Goal: Information Seeking & Learning: Check status

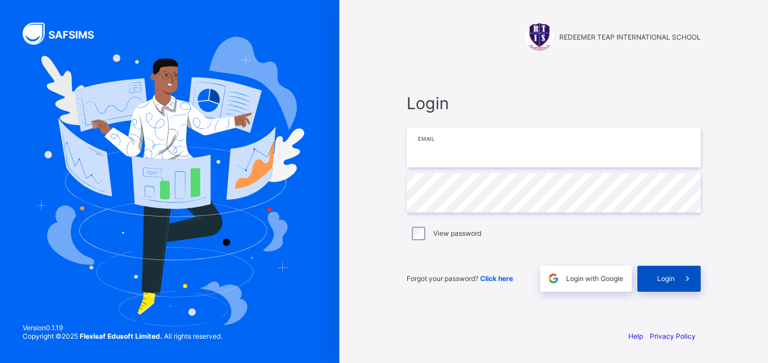
type input "**********"
click at [660, 274] on span "Login" at bounding box center [666, 278] width 18 height 8
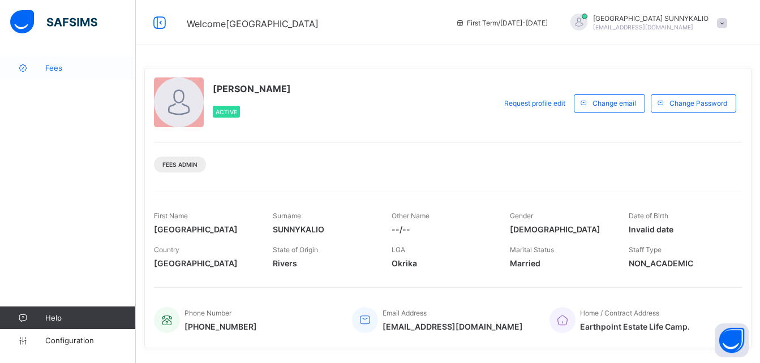
click at [50, 69] on span "Fees" at bounding box center [90, 67] width 91 height 9
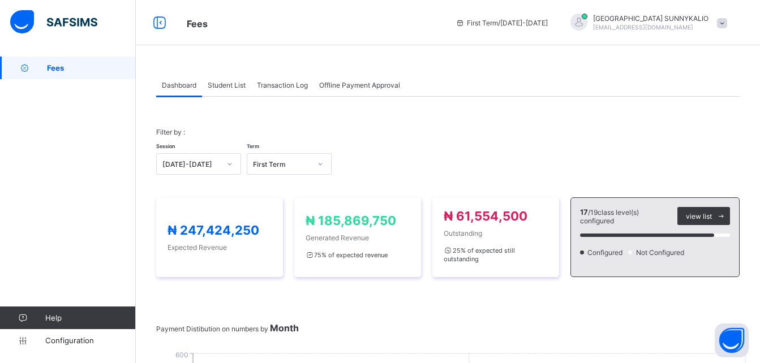
click at [727, 19] on span at bounding box center [722, 23] width 10 height 10
click at [685, 111] on span "Logout" at bounding box center [690, 111] width 75 height 13
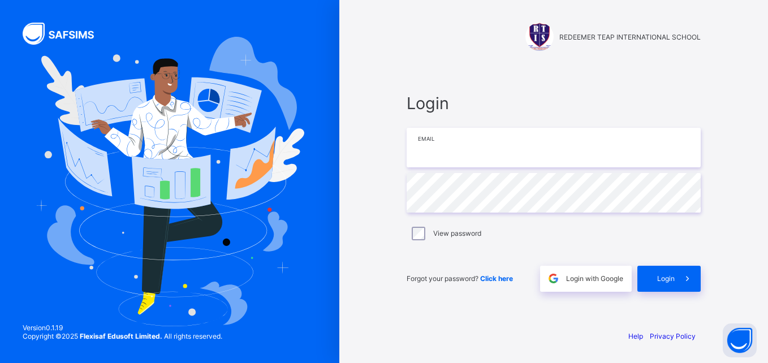
type input "**********"
click at [659, 273] on div "Login" at bounding box center [668, 279] width 63 height 26
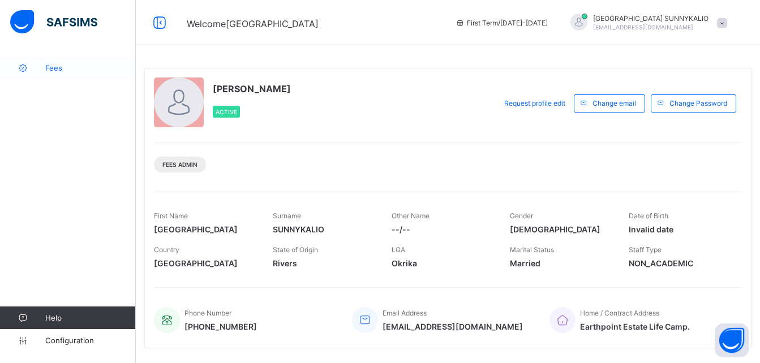
click at [59, 69] on span "Fees" at bounding box center [90, 67] width 91 height 9
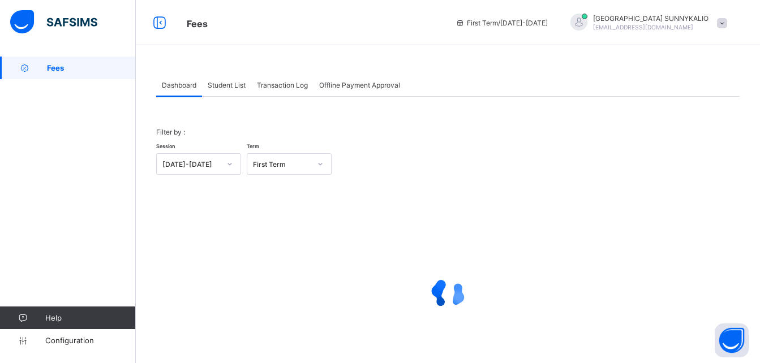
click at [215, 85] on span "Student List" at bounding box center [227, 85] width 38 height 8
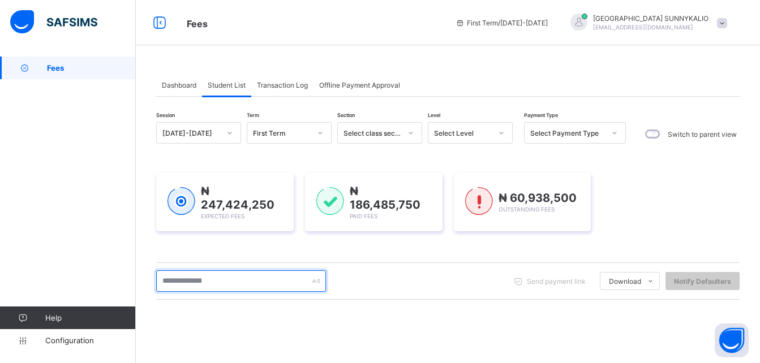
click at [232, 284] on input "text" at bounding box center [241, 280] width 170 height 21
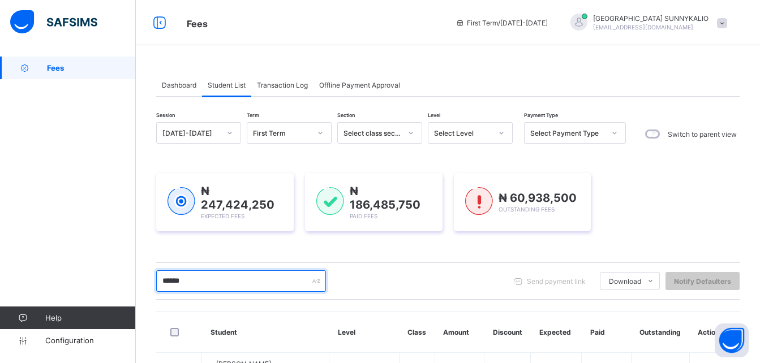
scroll to position [113, 0]
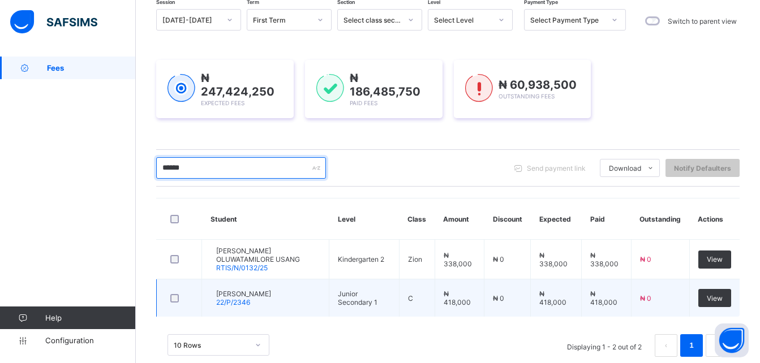
type input "******"
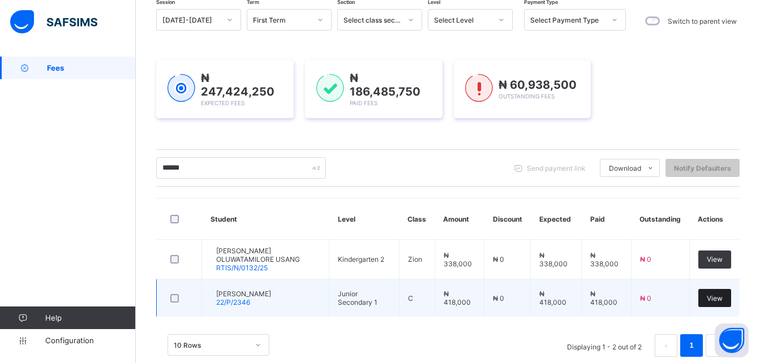
click at [719, 298] on span "View" at bounding box center [714, 298] width 16 height 8
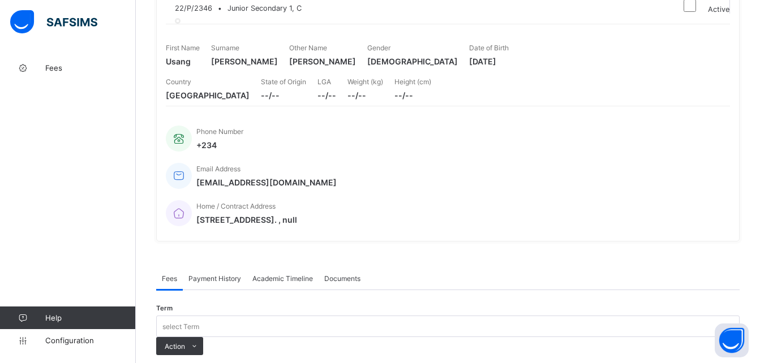
click at [229, 274] on span "Payment History" at bounding box center [214, 278] width 53 height 8
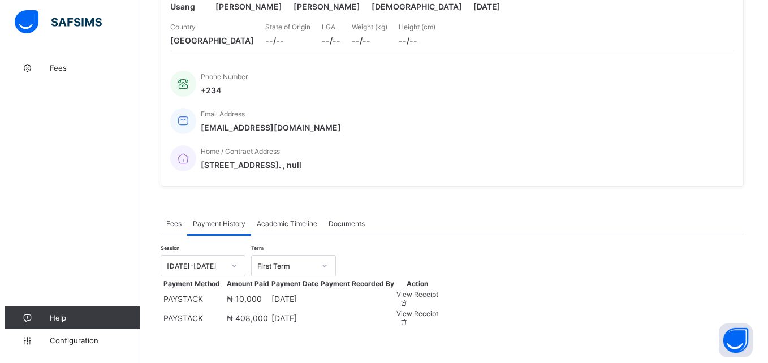
scroll to position [208, 0]
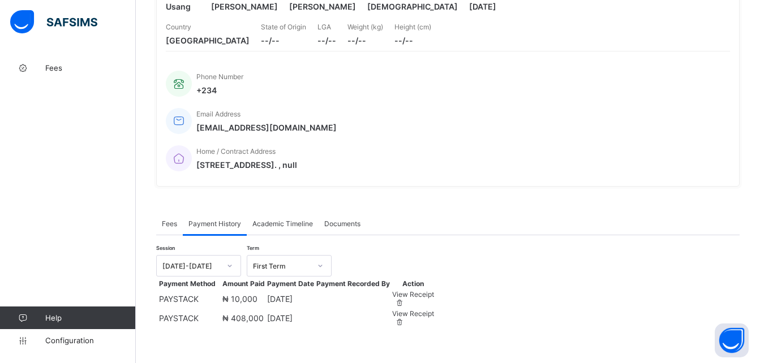
click at [434, 290] on div "View Receipt" at bounding box center [413, 294] width 42 height 8
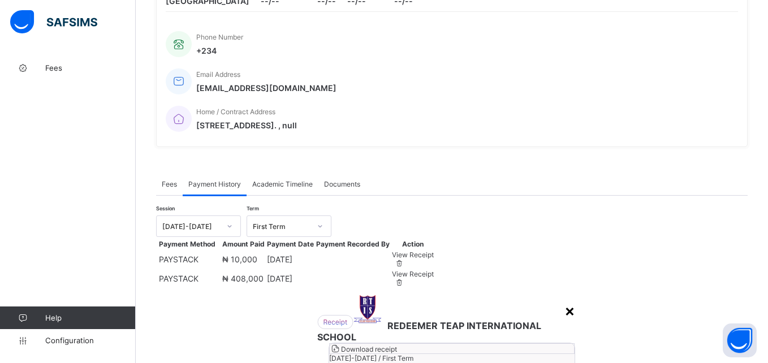
click at [565, 301] on div "×" at bounding box center [570, 310] width 11 height 19
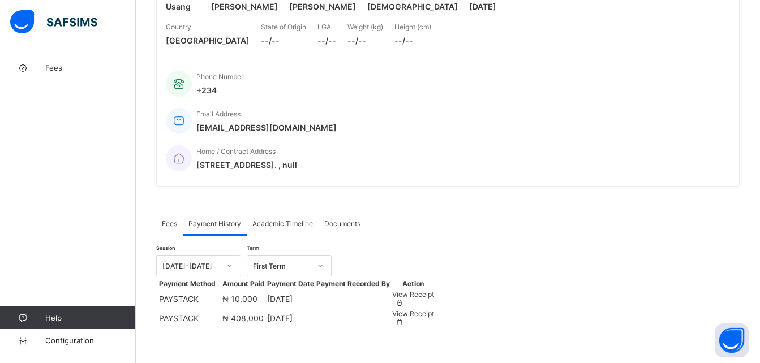
click at [434, 309] on div "View Receipt" at bounding box center [413, 313] width 42 height 8
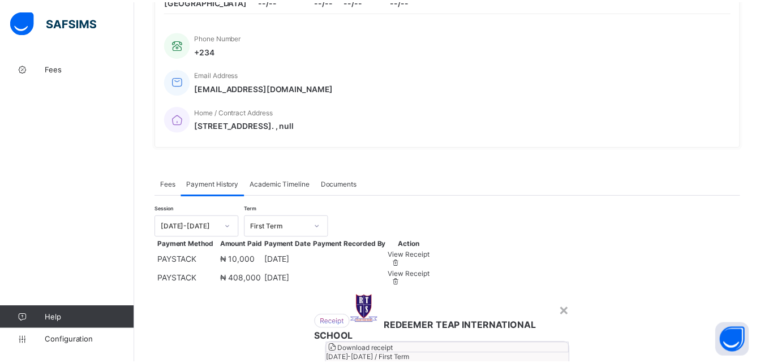
scroll to position [0, 0]
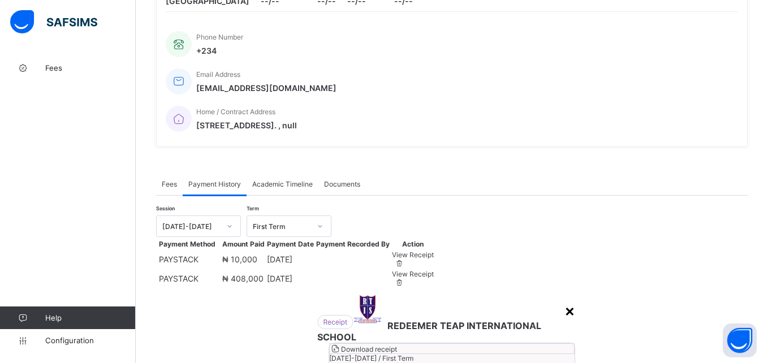
click at [565, 301] on div "×" at bounding box center [570, 310] width 11 height 19
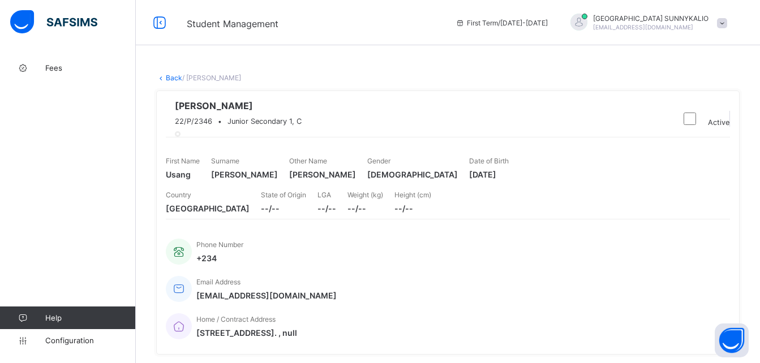
click at [174, 79] on link "Back" at bounding box center [174, 78] width 16 height 8
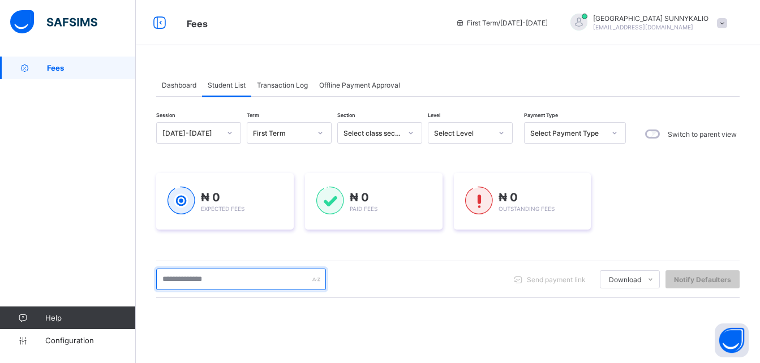
click at [209, 281] on input "text" at bounding box center [241, 279] width 170 height 21
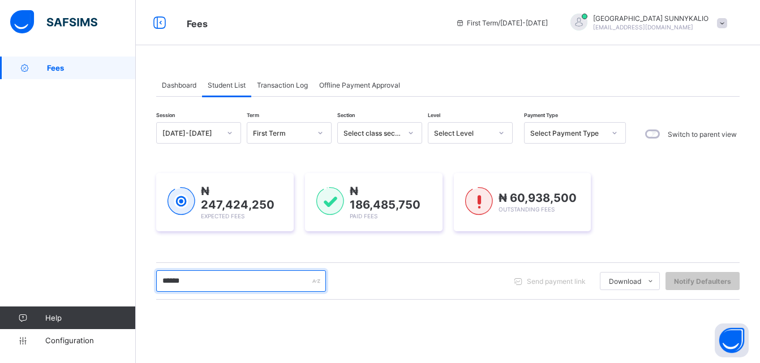
type input "******"
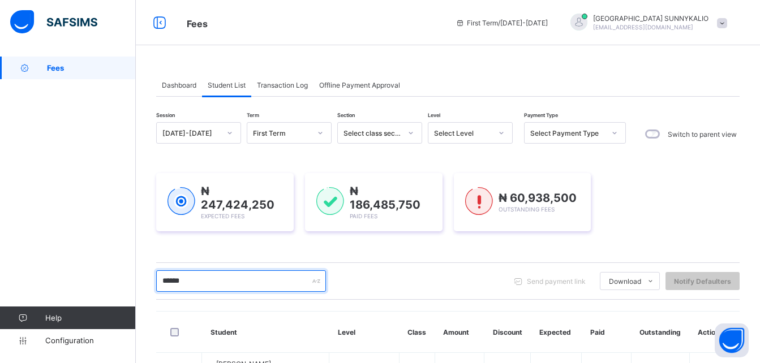
scroll to position [113, 0]
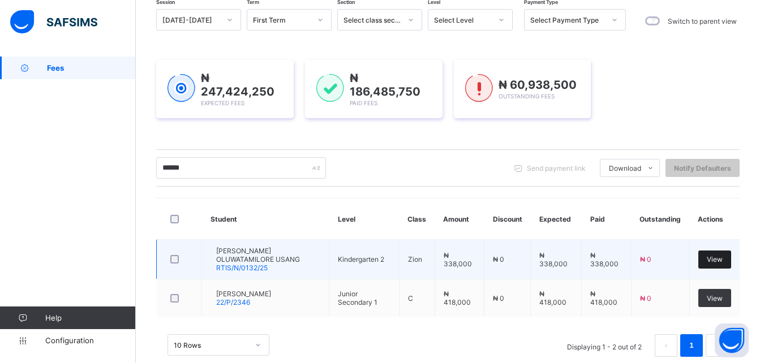
click at [721, 258] on span "View" at bounding box center [714, 259] width 16 height 8
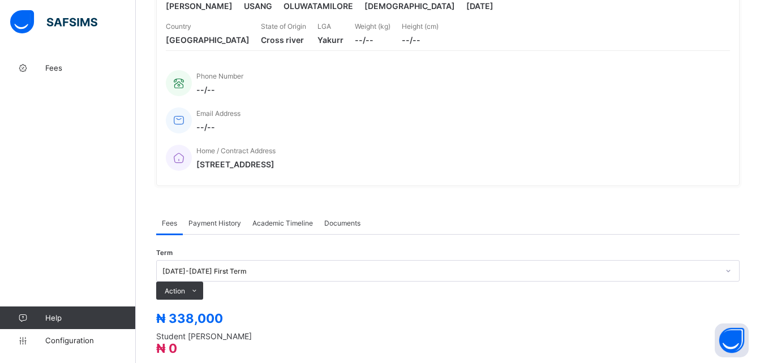
scroll to position [170, 0]
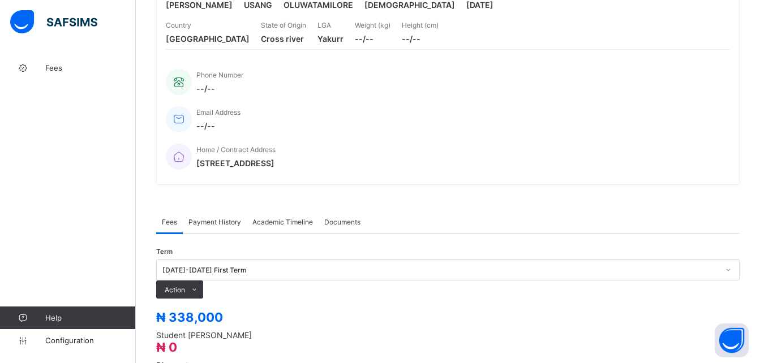
click at [221, 218] on span "Payment History" at bounding box center [214, 222] width 53 height 8
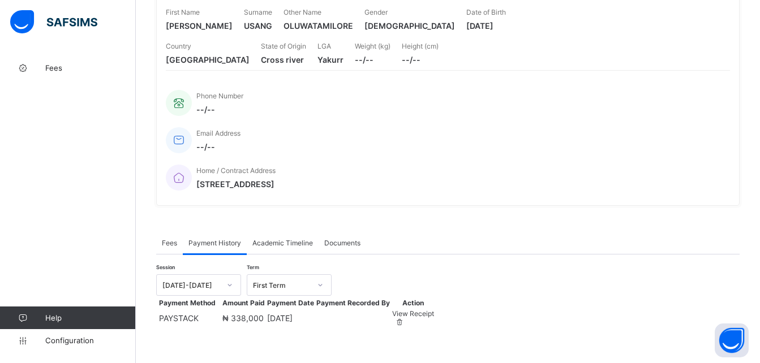
click at [434, 309] on span "View Receipt" at bounding box center [413, 313] width 42 height 8
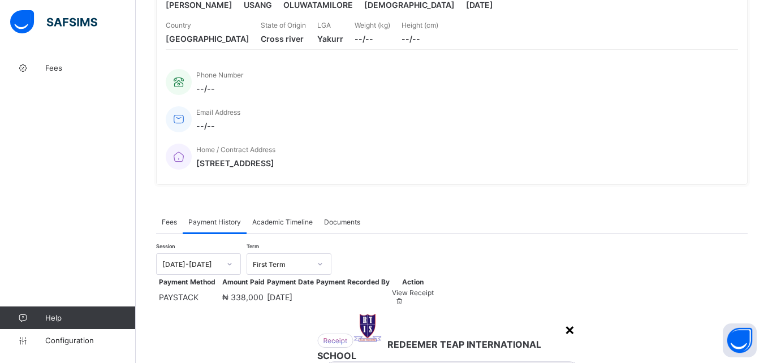
click at [565, 320] on div "×" at bounding box center [570, 329] width 11 height 19
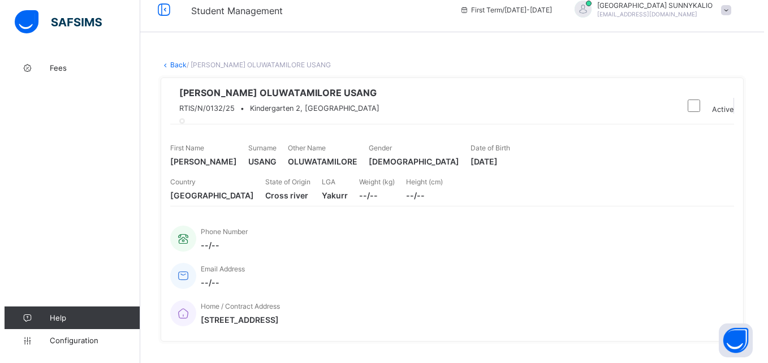
scroll to position [0, 0]
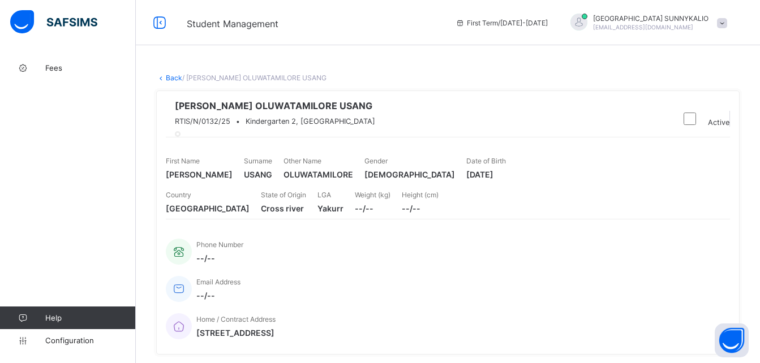
click at [180, 81] on link "Back" at bounding box center [174, 78] width 16 height 8
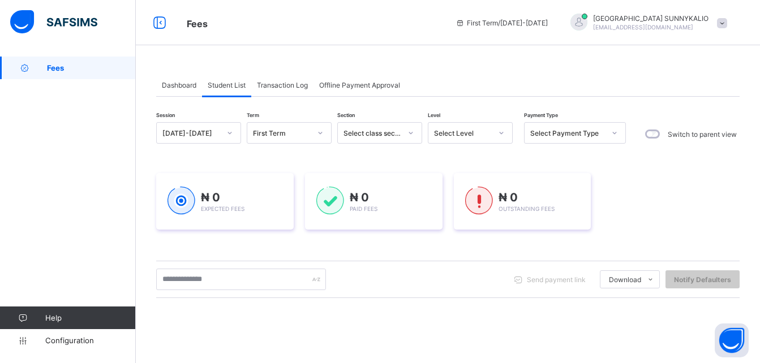
click at [727, 24] on span at bounding box center [722, 23] width 10 height 10
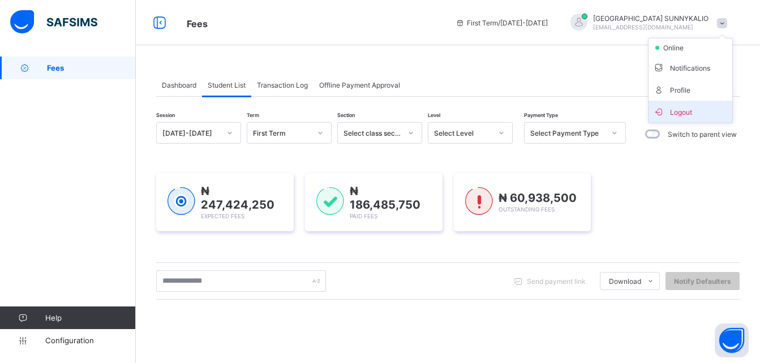
click at [697, 111] on span "Logout" at bounding box center [690, 111] width 75 height 13
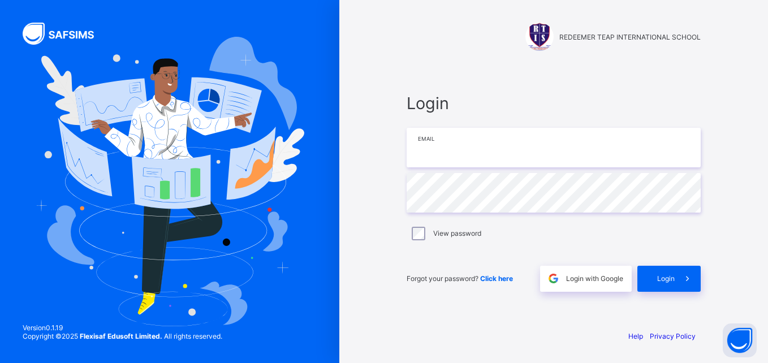
type input "**********"
